Goal: Transaction & Acquisition: Purchase product/service

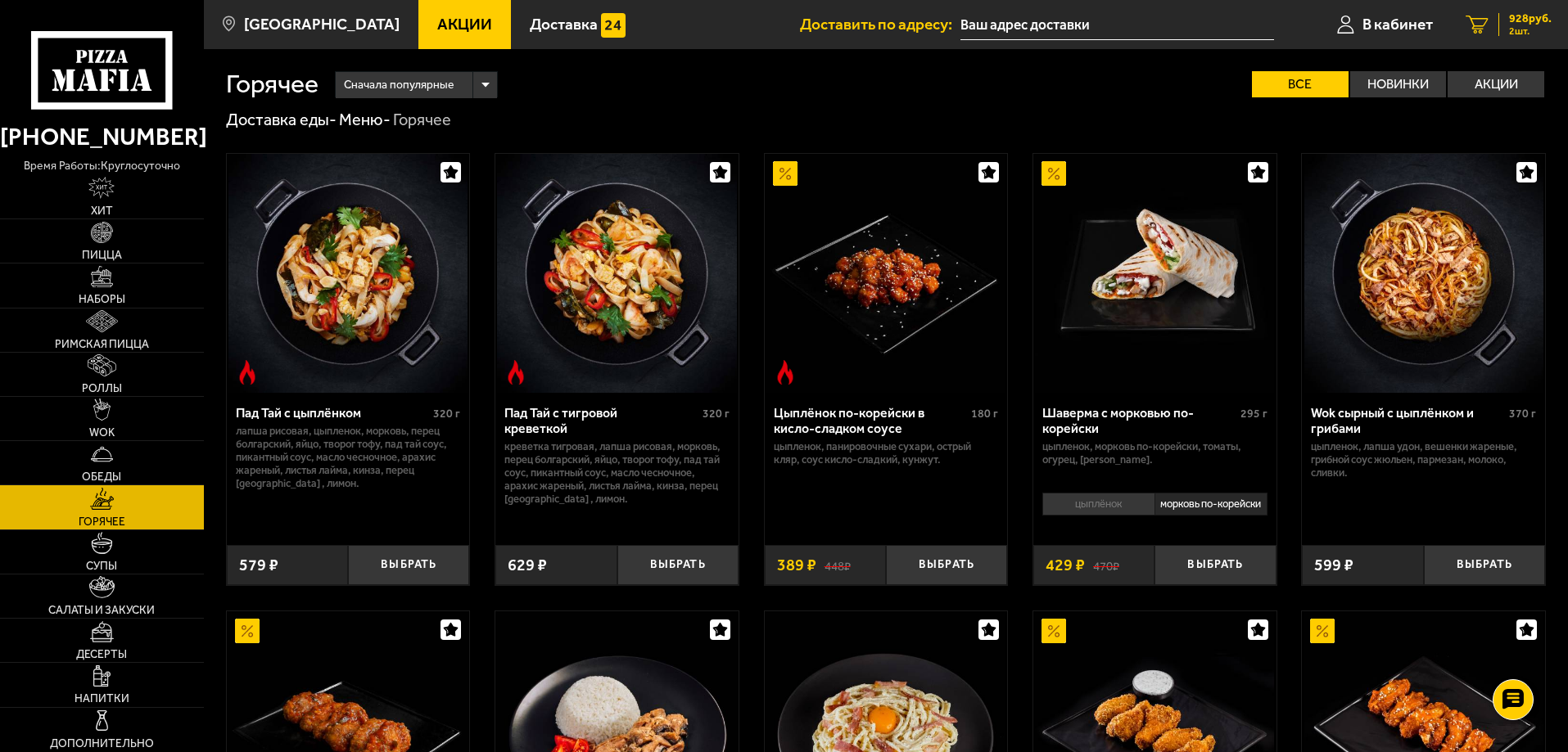
click at [1524, 28] on span "2 шт." at bounding box center [1530, 31] width 43 height 9
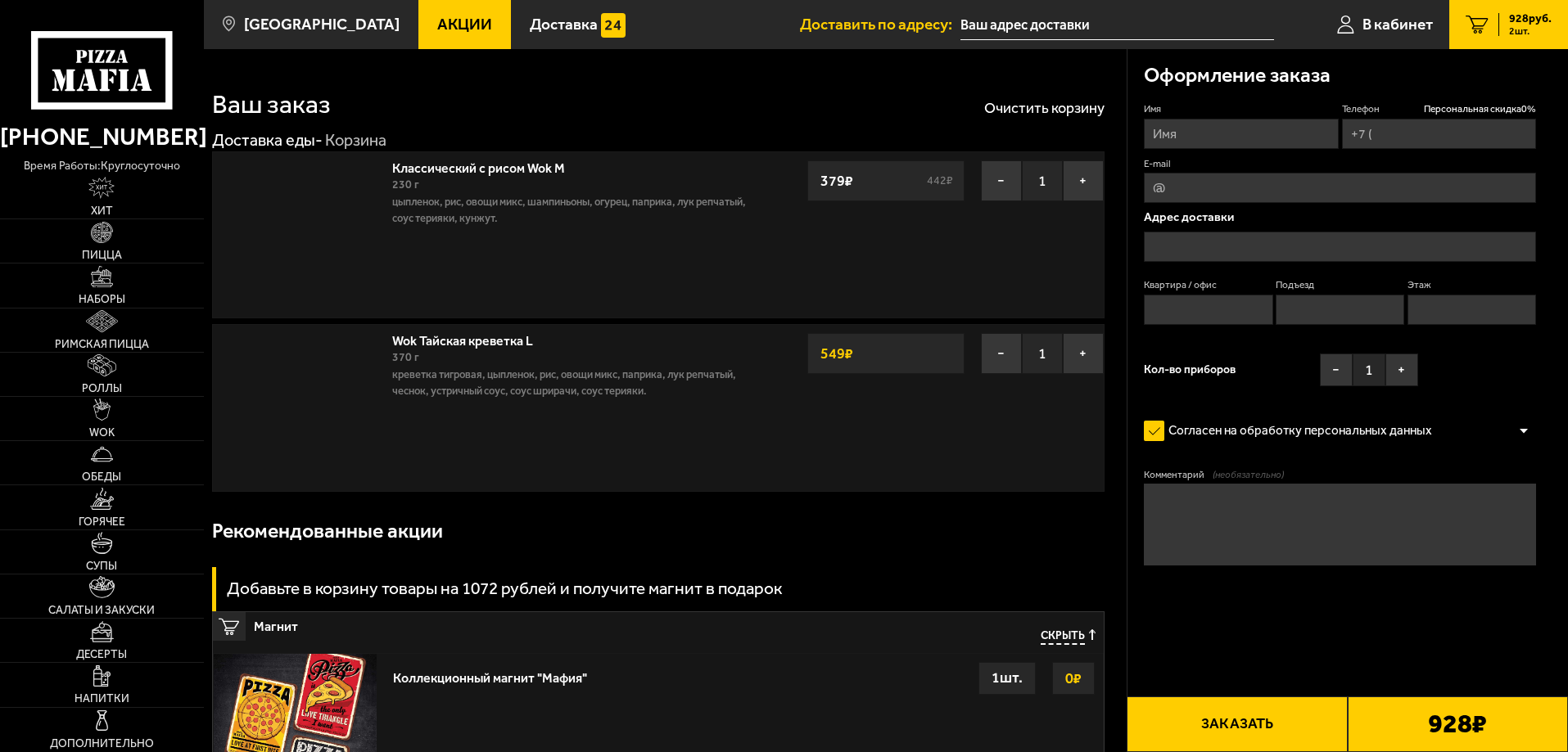
type input "[PHONE_NUMBER]"
type input "[STREET_ADDRESS]"
type input "106"
type input "8"
type input "1"
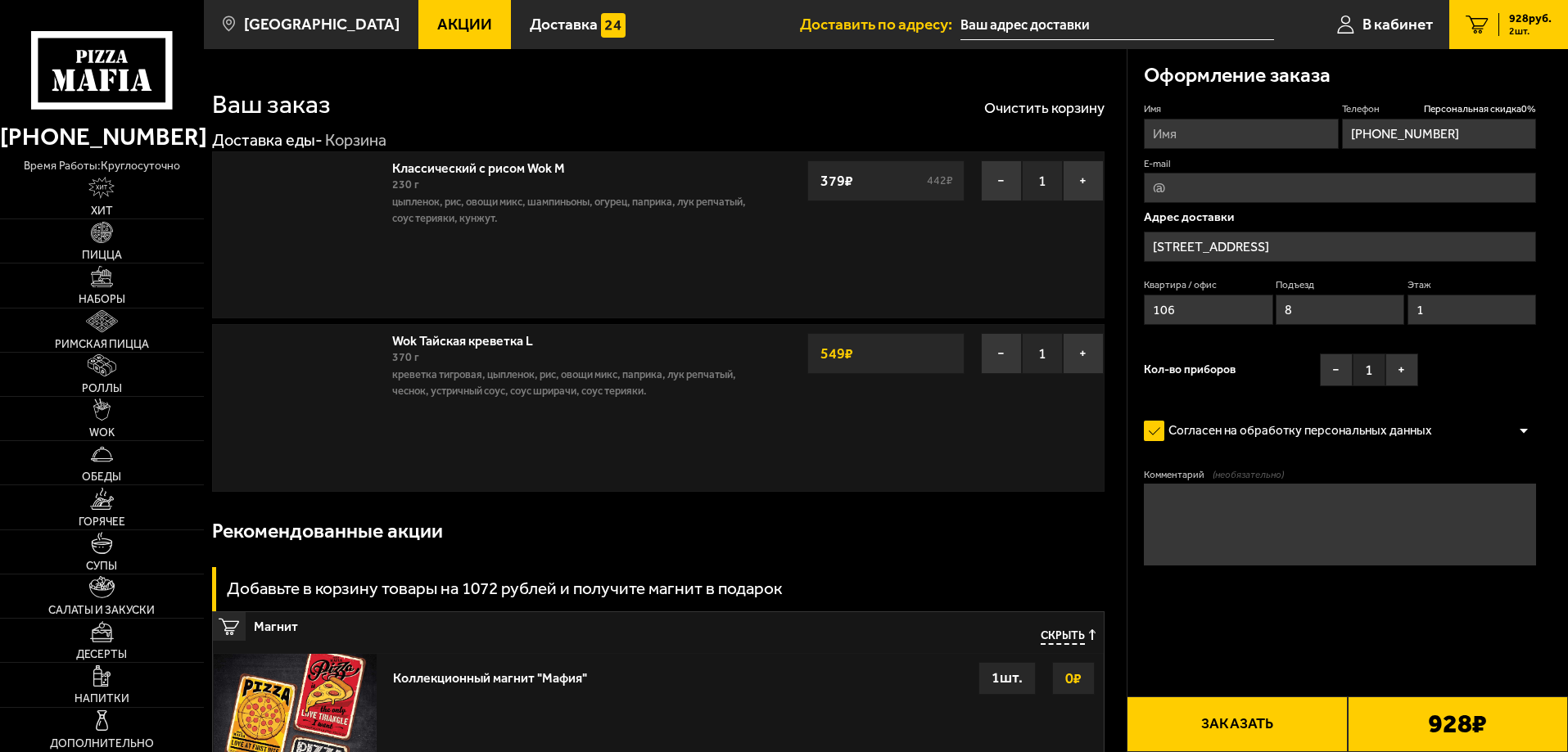
type input "[STREET_ADDRESS]"
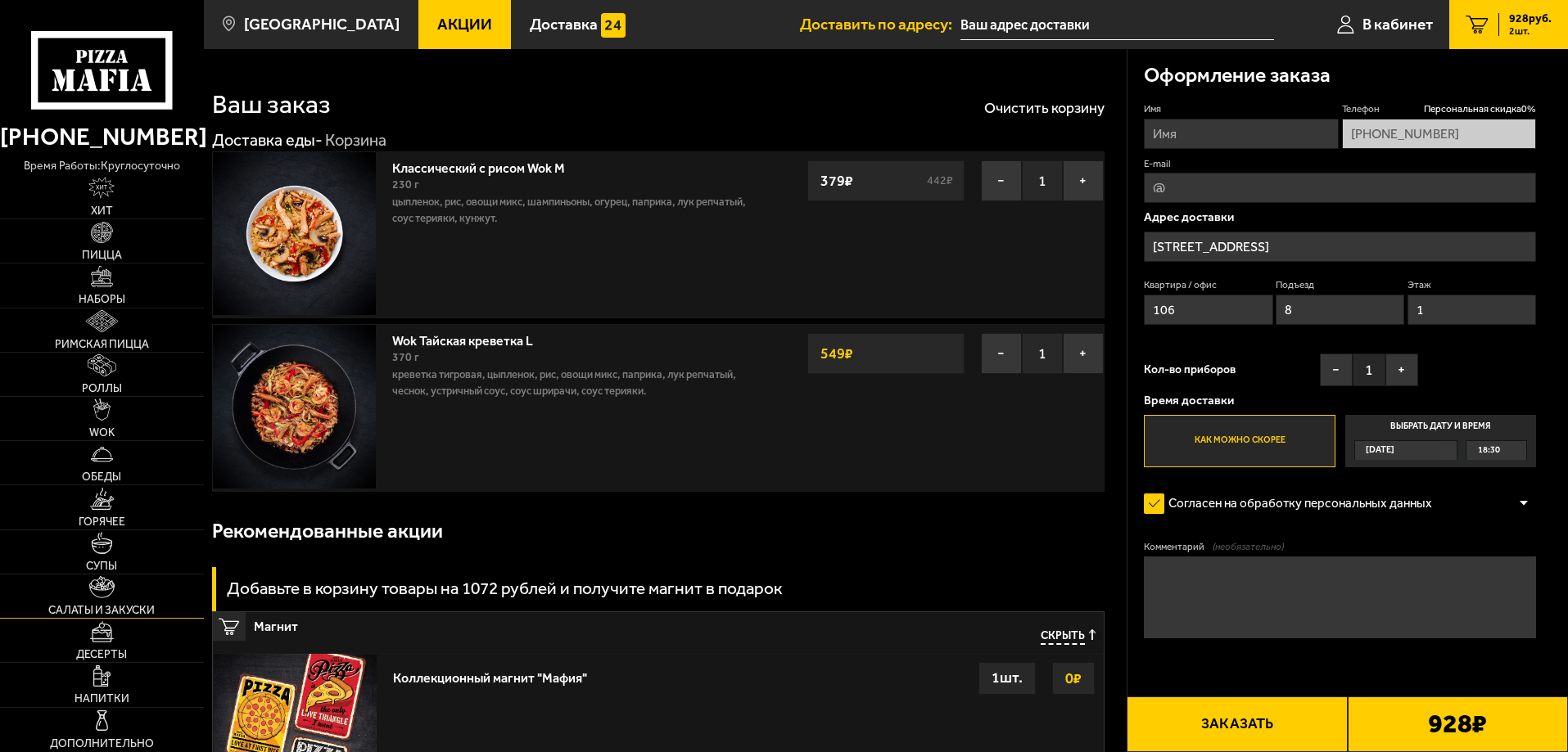
click at [134, 594] on link "Салаты и закуски" at bounding box center [102, 596] width 204 height 44
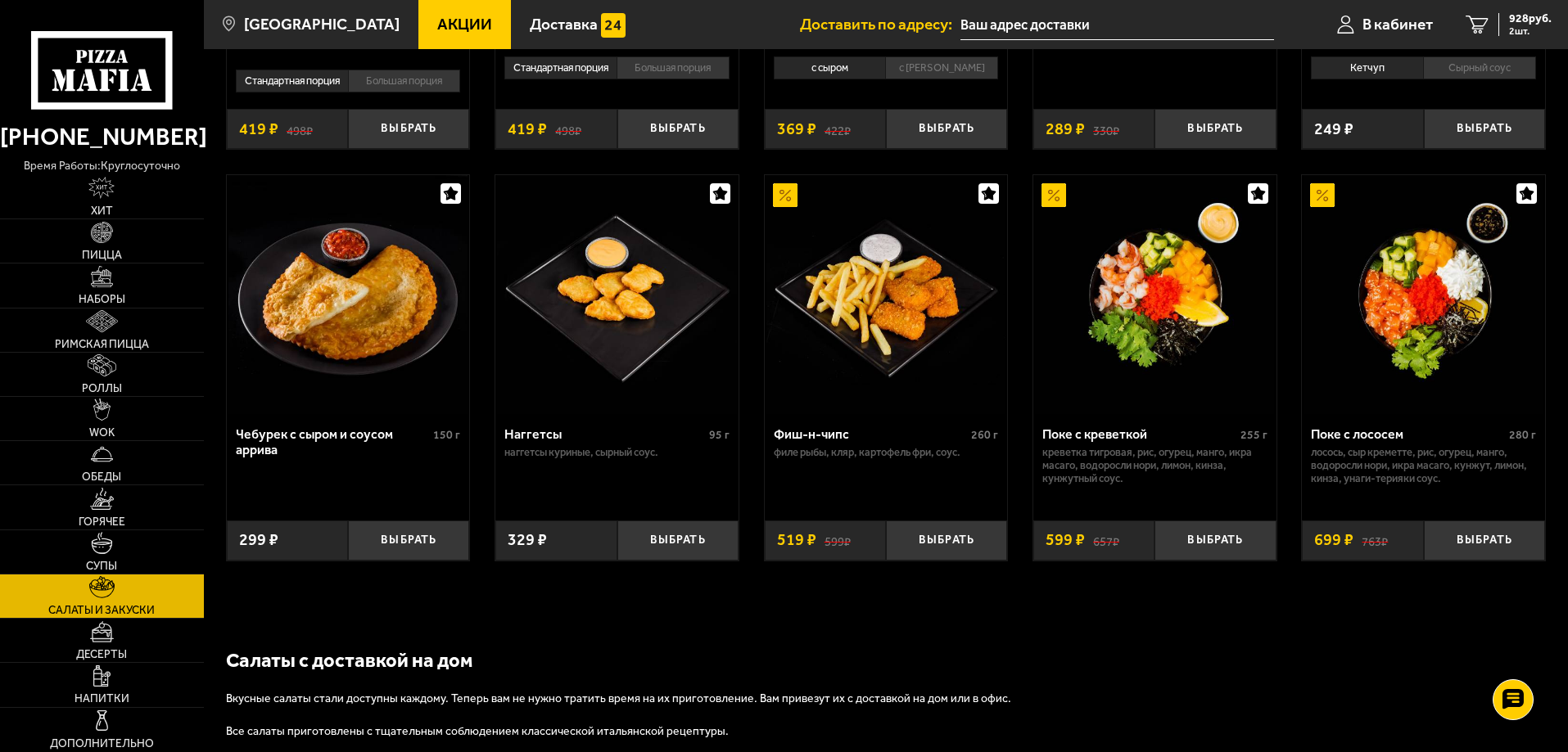
scroll to position [900, 0]
